Goal: Task Accomplishment & Management: Complete application form

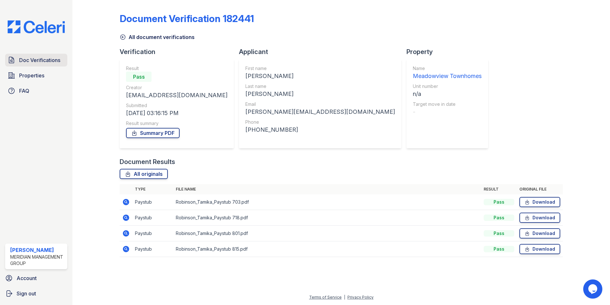
click at [56, 58] on span "Doc Verifications" at bounding box center [39, 60] width 41 height 8
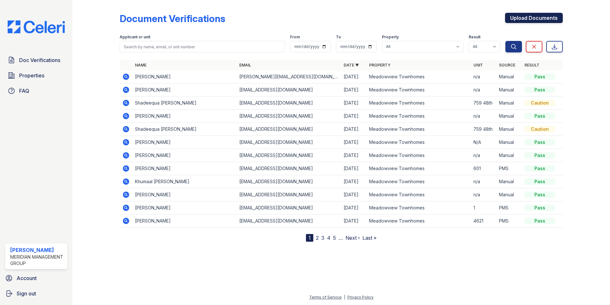
click at [523, 16] on link "Upload Documents" at bounding box center [534, 18] width 58 height 10
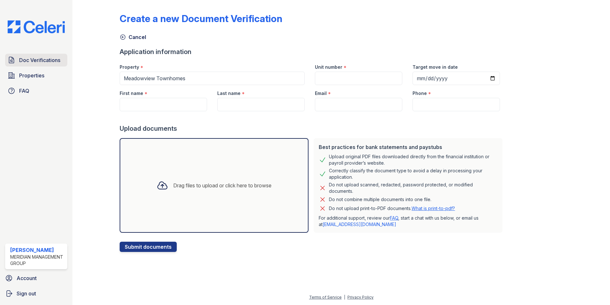
click at [38, 60] on span "Doc Verifications" at bounding box center [39, 60] width 41 height 8
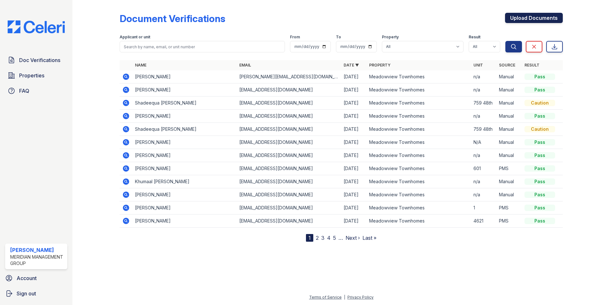
click at [548, 18] on link "Upload Documents" at bounding box center [534, 18] width 58 height 10
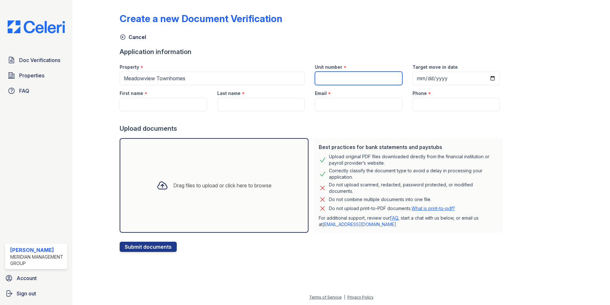
click at [346, 81] on input "Unit number" at bounding box center [358, 78] width 87 height 13
type input "N/A"
type input "[PERSON_NAME]"
type input "[EMAIL_ADDRESS][DOMAIN_NAME]"
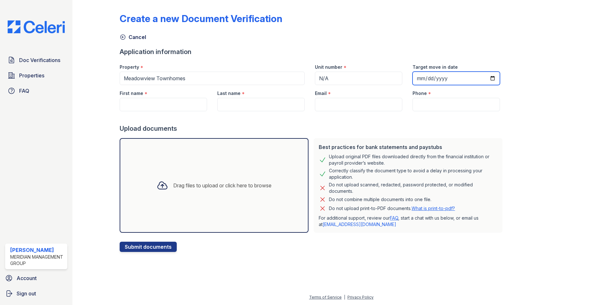
type input "[PHONE_NUMBER]"
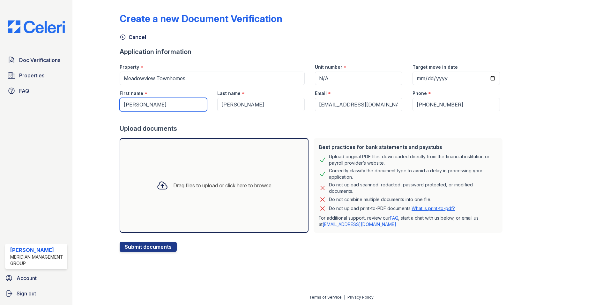
click at [163, 104] on input "[PERSON_NAME]" at bounding box center [163, 104] width 87 height 13
type input "S"
type input "Makalah"
type input "[PERSON_NAME]"
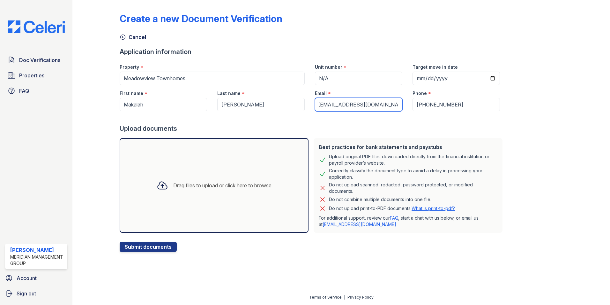
drag, startPoint x: 314, startPoint y: 104, endPoint x: 407, endPoint y: 102, distance: 93.6
click at [407, 103] on div "First name * [GEOGRAPHIC_DATA] Last name * [PERSON_NAME] Email * [EMAIL_ADDRESS…" at bounding box center [310, 98] width 391 height 26
click at [366, 104] on input "Email" at bounding box center [358, 104] width 87 height 13
paste input "[EMAIL_ADDRESS][DOMAIN_NAME]"
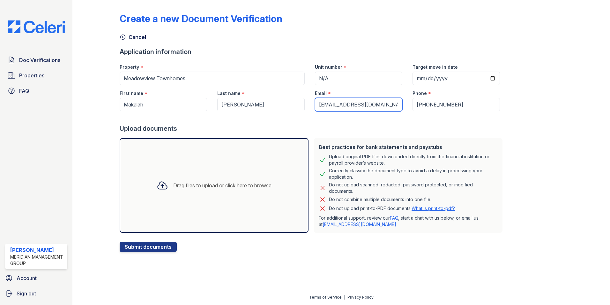
type input "[EMAIL_ADDRESS][DOMAIN_NAME]"
click at [450, 109] on input "[PHONE_NUMBER]" at bounding box center [456, 104] width 87 height 13
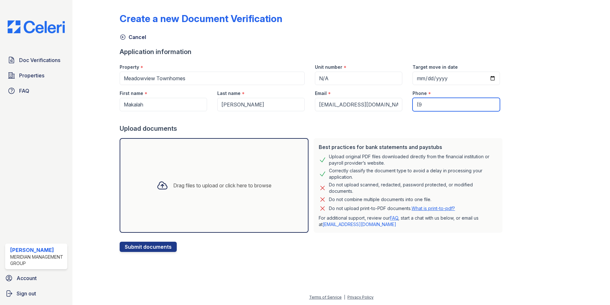
type input "("
click at [435, 103] on input "Phone" at bounding box center [456, 104] width 87 height 13
paste input "[PHONE_NUMBER]"
type input "[PHONE_NUMBER]"
click at [199, 185] on div "Drag files to upload or click here to browse" at bounding box center [222, 185] width 98 height 8
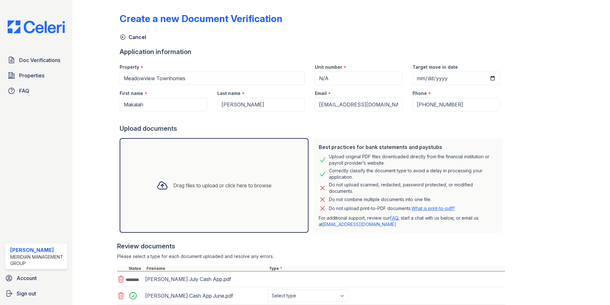
click at [186, 178] on div "Drag files to upload or click here to browse" at bounding box center [214, 185] width 125 height 22
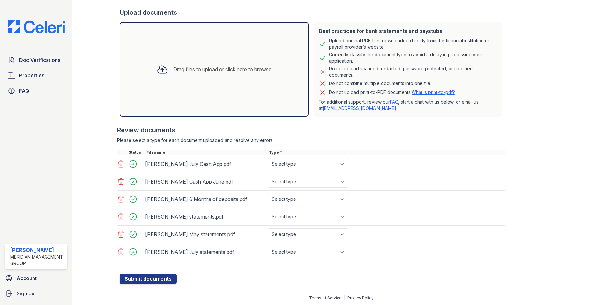
scroll to position [117, 0]
click at [346, 166] on select "Select type Paystub Bank Statement Offer Letter Tax Documents Benefit Award Let…" at bounding box center [308, 163] width 81 height 12
select select "bank_statement"
click at [268, 157] on select "Select type Paystub Bank Statement Offer Letter Tax Documents Benefit Award Let…" at bounding box center [308, 163] width 81 height 12
click at [344, 182] on select "Select type Paystub Bank Statement Offer Letter Tax Documents Benefit Award Let…" at bounding box center [308, 181] width 81 height 12
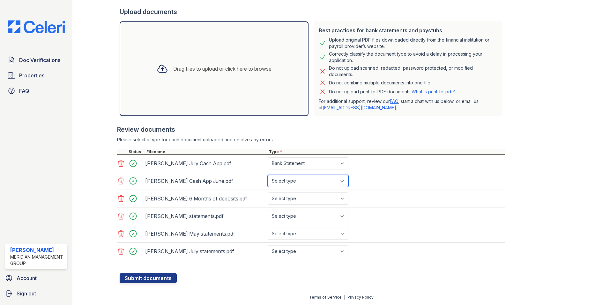
select select "bank_statement"
click at [268, 175] on select "Select type Paystub Bank Statement Offer Letter Tax Documents Benefit Award Let…" at bounding box center [308, 181] width 81 height 12
click at [344, 198] on select "Select type Paystub Bank Statement Offer Letter Tax Documents Benefit Award Let…" at bounding box center [308, 198] width 81 height 12
click at [268, 192] on select "Select type Paystub Bank Statement Offer Letter Tax Documents Benefit Award Let…" at bounding box center [308, 198] width 81 height 12
drag, startPoint x: 344, startPoint y: 201, endPoint x: 343, endPoint y: 196, distance: 4.9
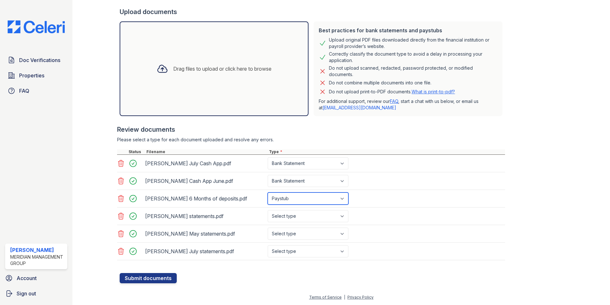
click at [344, 201] on select "Select type Paystub Bank Statement Offer Letter Tax Documents Benefit Award Let…" at bounding box center [308, 198] width 81 height 12
select select "bank_statement"
click at [268, 192] on select "Select type Paystub Bank Statement Offer Letter Tax Documents Benefit Award Let…" at bounding box center [308, 198] width 81 height 12
click at [344, 219] on select "Select type Paystub Bank Statement Offer Letter Tax Documents Benefit Award Let…" at bounding box center [308, 216] width 81 height 12
select select "bank_statement"
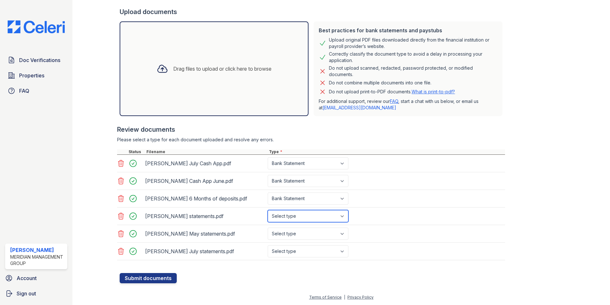
click at [268, 210] on select "Select type Paystub Bank Statement Offer Letter Tax Documents Benefit Award Let…" at bounding box center [308, 216] width 81 height 12
click at [343, 237] on select "Select type Paystub Bank Statement Offer Letter Tax Documents Benefit Award Let…" at bounding box center [308, 233] width 81 height 12
select select "bank_statement"
click at [268, 227] on select "Select type Paystub Bank Statement Offer Letter Tax Documents Benefit Award Let…" at bounding box center [308, 233] width 81 height 12
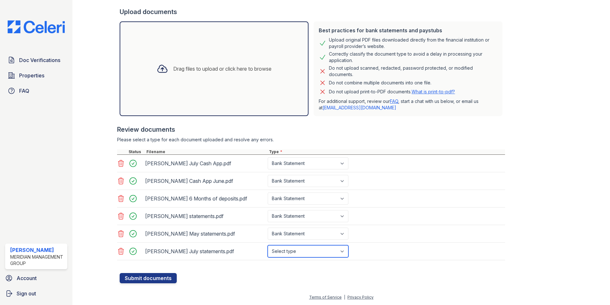
drag, startPoint x: 345, startPoint y: 250, endPoint x: 344, endPoint y: 255, distance: 5.5
click at [345, 250] on select "Select type Paystub Bank Statement Offer Letter Tax Documents Benefit Award Let…" at bounding box center [308, 251] width 81 height 12
select select "bank_statement"
click at [268, 245] on select "Select type Paystub Bank Statement Offer Letter Tax Documents Benefit Award Let…" at bounding box center [308, 251] width 81 height 12
click at [157, 274] on button "Submit documents" at bounding box center [148, 278] width 57 height 10
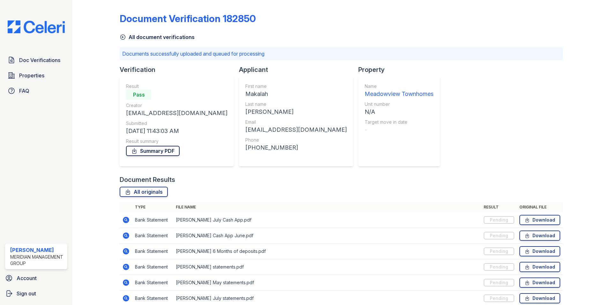
click at [157, 153] on link "Summary PDF" at bounding box center [153, 151] width 54 height 10
